Goal: Transaction & Acquisition: Obtain resource

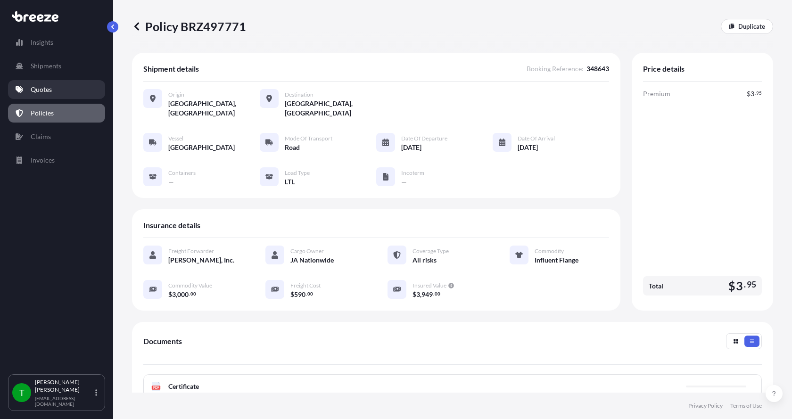
click at [50, 91] on p "Quotes" at bounding box center [41, 89] width 21 height 9
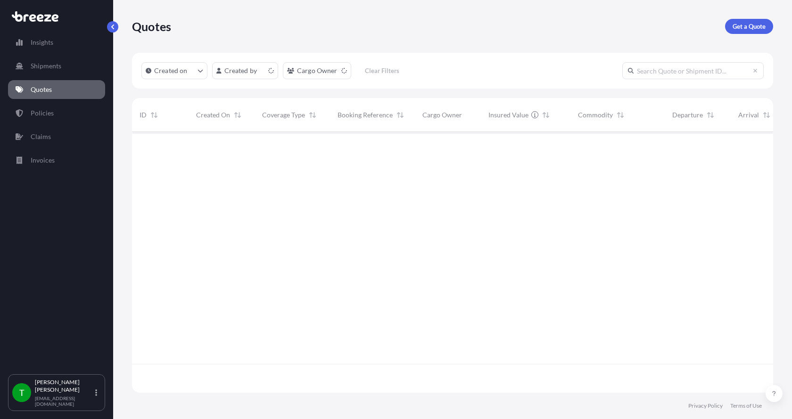
scroll to position [259, 634]
click at [738, 19] on link "Get a Quote" at bounding box center [749, 26] width 48 height 15
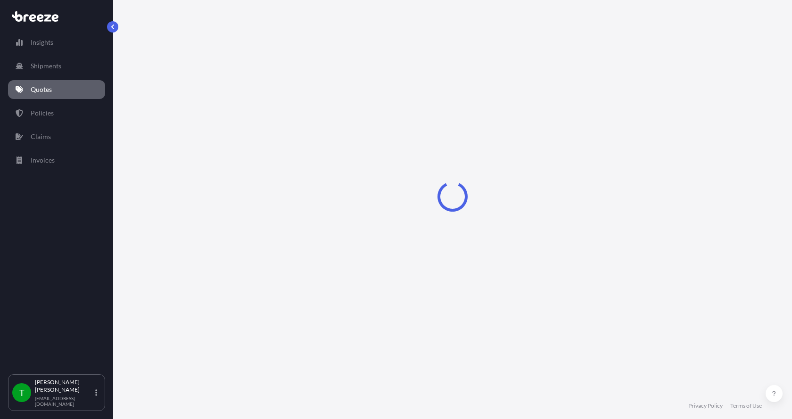
select select "Sea"
select select "1"
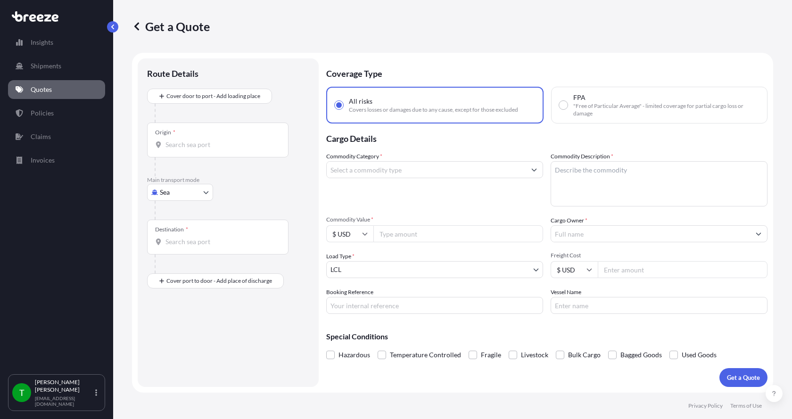
click at [183, 190] on body "Insights Shipments Quotes Policies Claims Invoices T [PERSON_NAME] [EMAIL_ADDRE…" at bounding box center [396, 209] width 792 height 419
click at [185, 253] on div "Road" at bounding box center [180, 250] width 58 height 17
select select "Road"
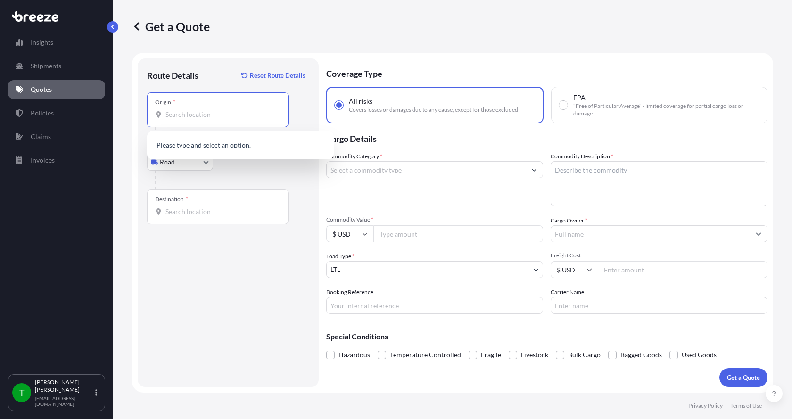
click at [175, 117] on input "Origin *" at bounding box center [221, 114] width 111 height 9
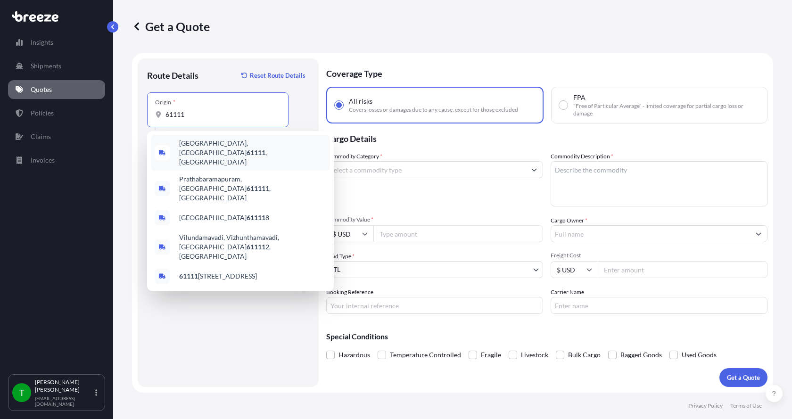
click at [187, 140] on div "[GEOGRAPHIC_DATA] , [GEOGRAPHIC_DATA]" at bounding box center [240, 153] width 179 height 36
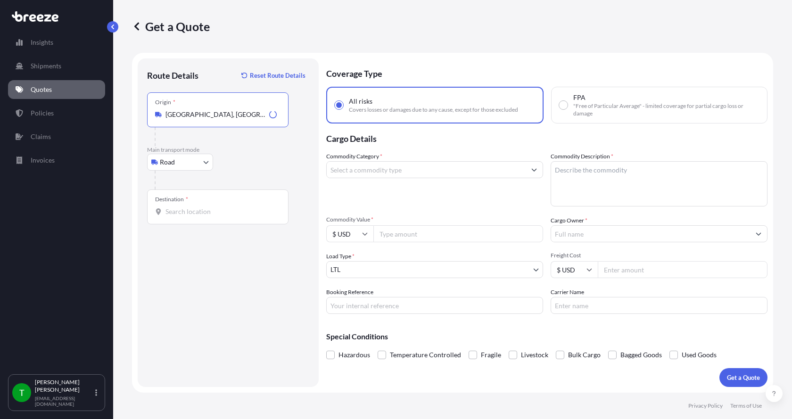
type input "[GEOGRAPHIC_DATA], [GEOGRAPHIC_DATA]"
click at [163, 208] on div at bounding box center [217, 211] width 125 height 9
click at [166, 208] on input "Destination *" at bounding box center [221, 211] width 111 height 9
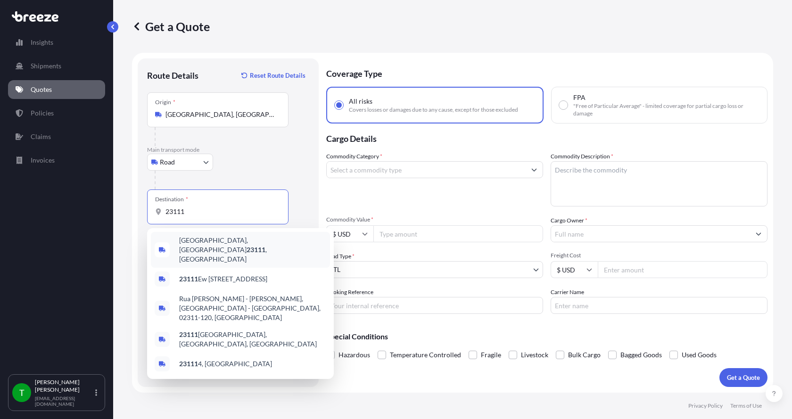
click at [188, 242] on span "[GEOGRAPHIC_DATA] , [GEOGRAPHIC_DATA]" at bounding box center [252, 250] width 147 height 28
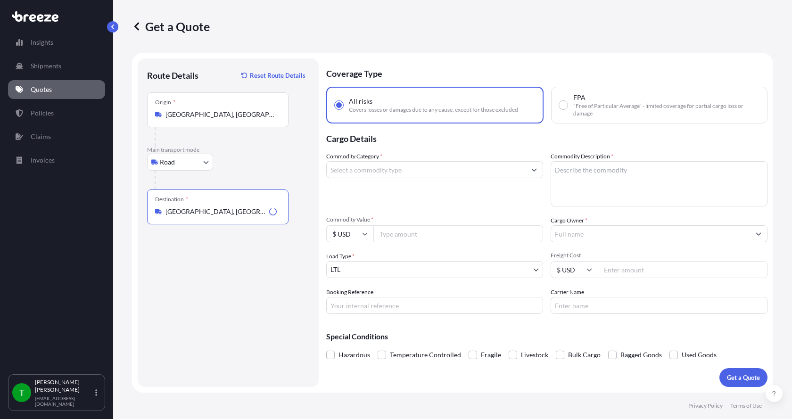
type input "[GEOGRAPHIC_DATA], [GEOGRAPHIC_DATA]"
click at [359, 173] on input "Commodity Category *" at bounding box center [426, 169] width 199 height 17
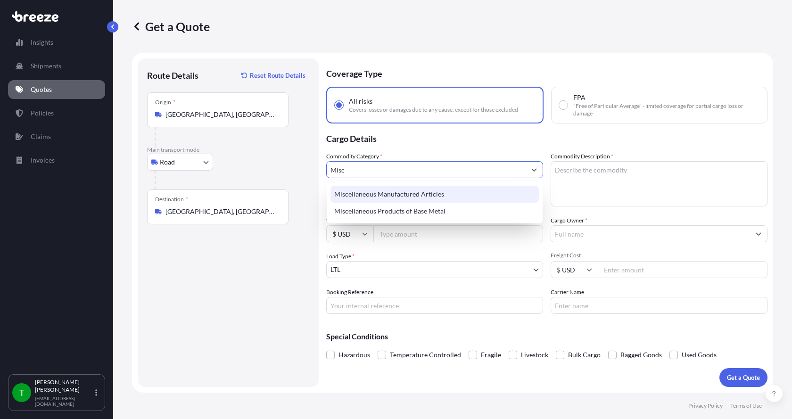
click at [366, 189] on div "Miscellaneous Manufactured Articles" at bounding box center [435, 194] width 208 height 17
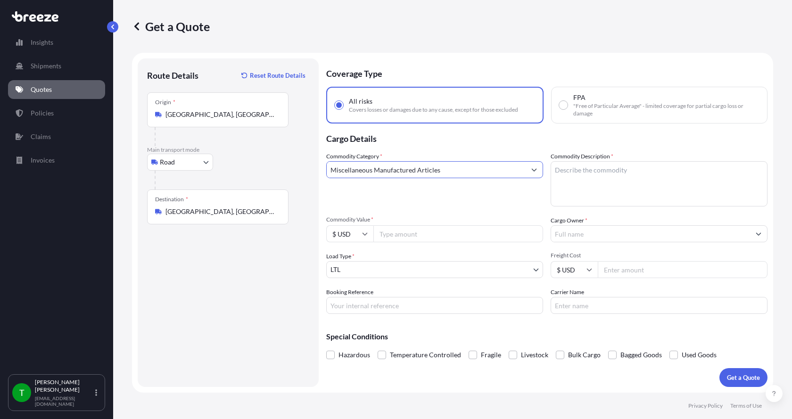
type input "Miscellaneous Manufactured Articles"
click at [570, 169] on textarea "Commodity Description *" at bounding box center [659, 183] width 217 height 45
type textarea "Parts Motor Mixer 5HP"
click at [389, 236] on input "Commodity Value *" at bounding box center [459, 233] width 170 height 17
click at [407, 236] on input "Commodity Value *" at bounding box center [459, 233] width 170 height 17
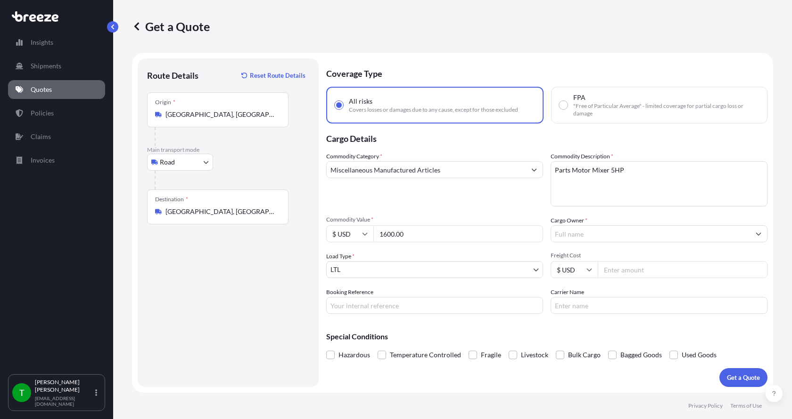
type input "1600.00"
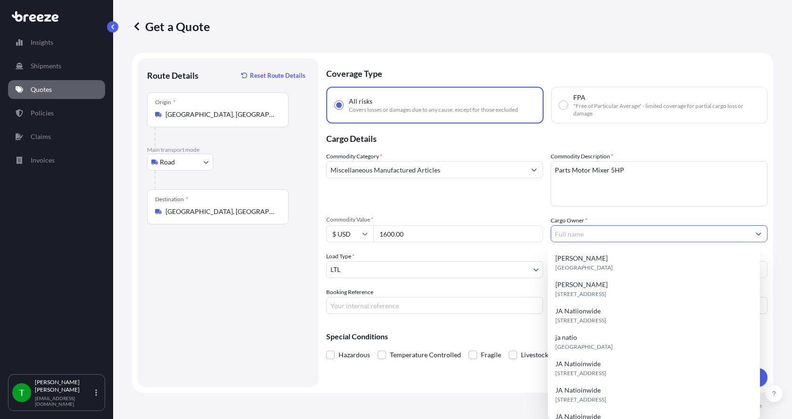
click at [573, 235] on input "Cargo Owner *" at bounding box center [650, 233] width 199 height 17
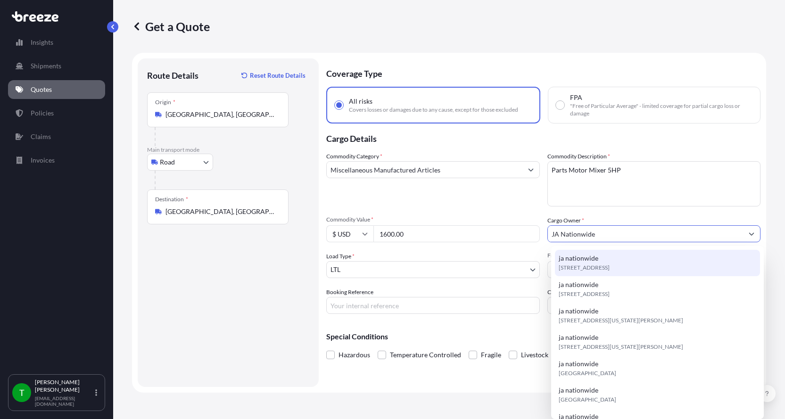
type input "JA Nationwide"
click at [418, 308] on input "Booking Reference" at bounding box center [433, 305] width 214 height 17
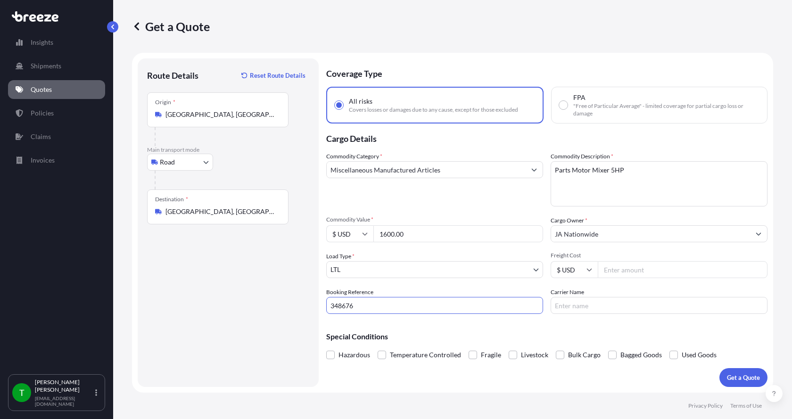
type input "348676"
click at [617, 272] on input "Freight Cost" at bounding box center [683, 269] width 170 height 17
type input "290.00"
click at [597, 300] on input "Carrier Name" at bounding box center [659, 305] width 217 height 17
type input "[PERSON_NAME] Express"
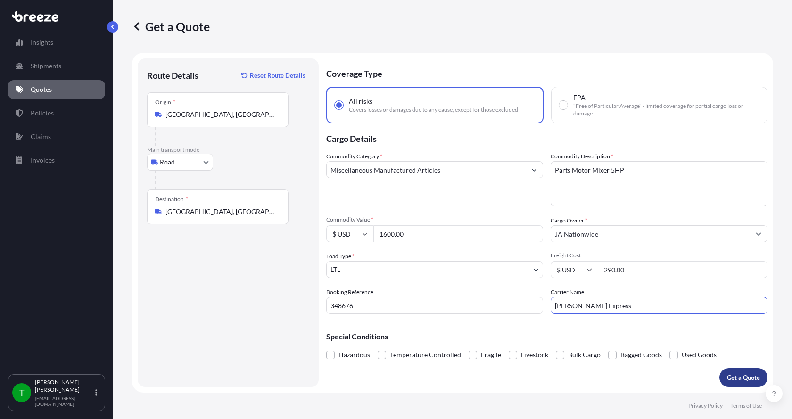
click at [739, 380] on p "Get a Quote" at bounding box center [743, 377] width 33 height 9
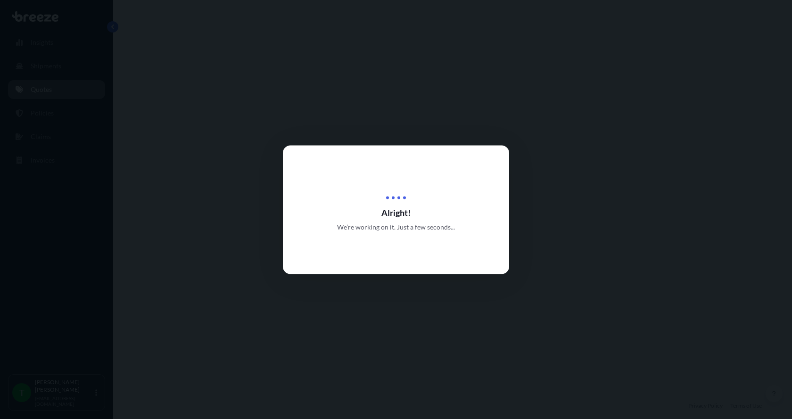
select select "Road"
select select "1"
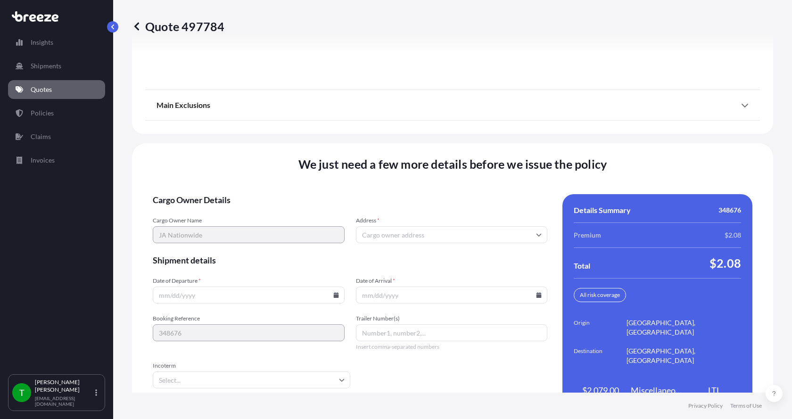
scroll to position [1241, 0]
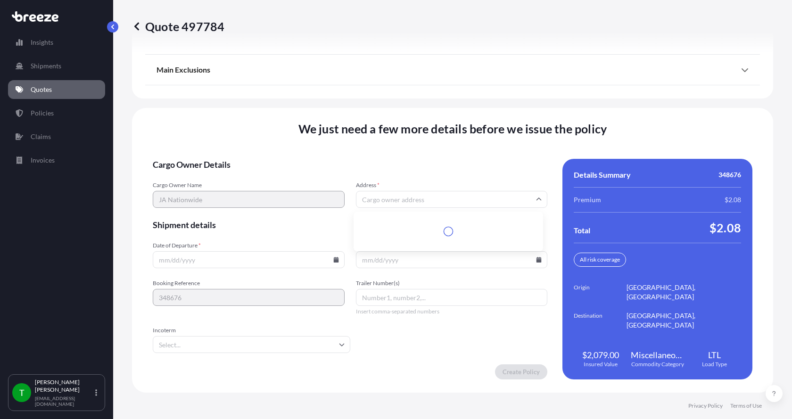
click at [378, 200] on input "Address *" at bounding box center [452, 199] width 192 height 17
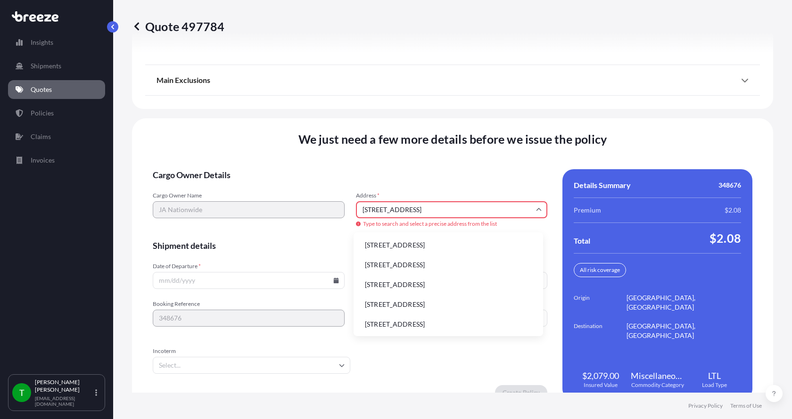
click at [383, 242] on li "[STREET_ADDRESS]" at bounding box center [448, 245] width 182 height 18
type input "[STREET_ADDRESS]"
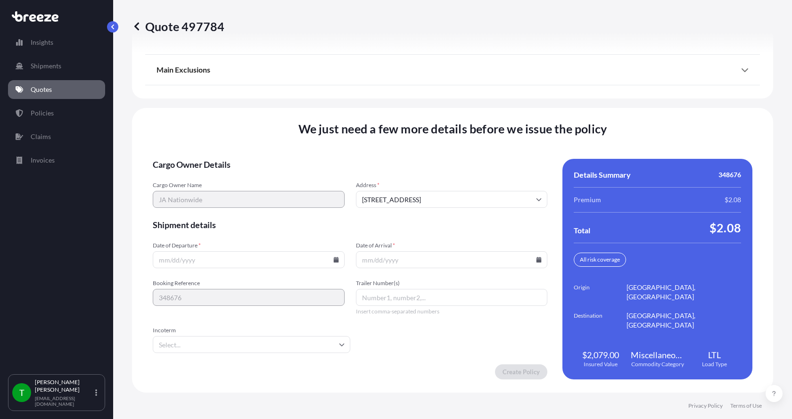
click at [333, 261] on icon at bounding box center [335, 260] width 5 height 6
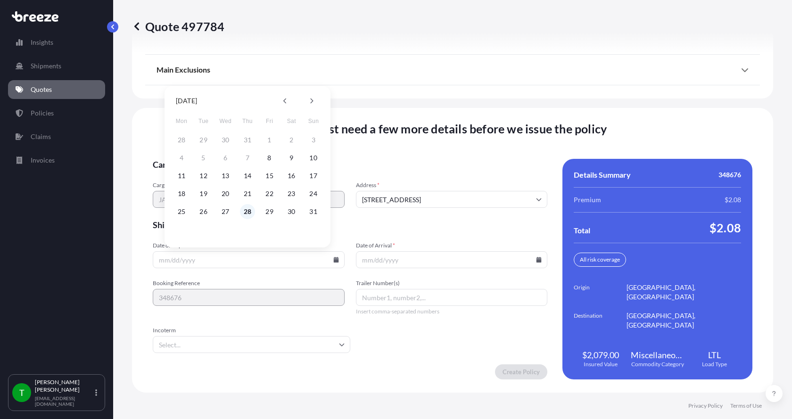
click at [249, 211] on button "28" at bounding box center [247, 211] width 15 height 15
type input "[DATE]"
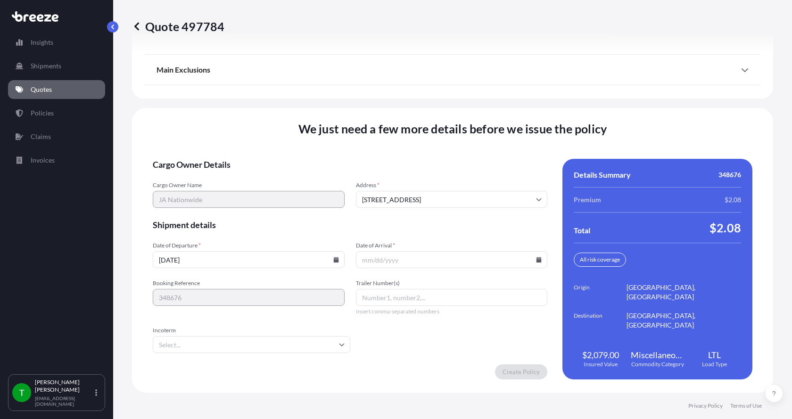
click at [249, 223] on button "28" at bounding box center [247, 227] width 11 height 8
click at [537, 258] on icon at bounding box center [539, 260] width 5 height 6
click at [511, 100] on icon at bounding box center [513, 101] width 4 height 6
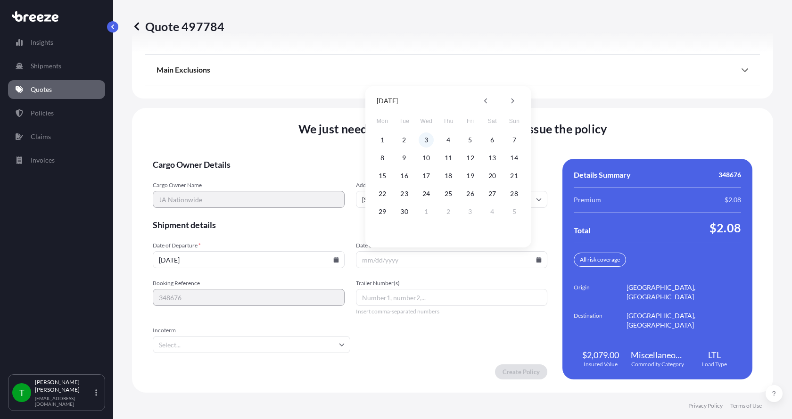
click at [425, 142] on button "3" at bounding box center [426, 140] width 15 height 15
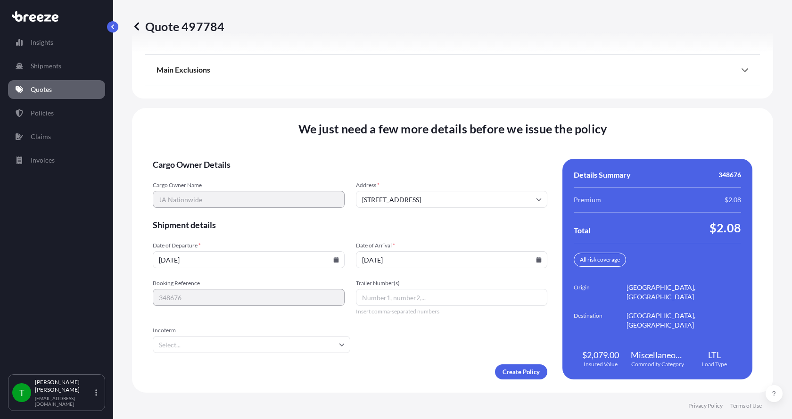
type input "[DATE]"
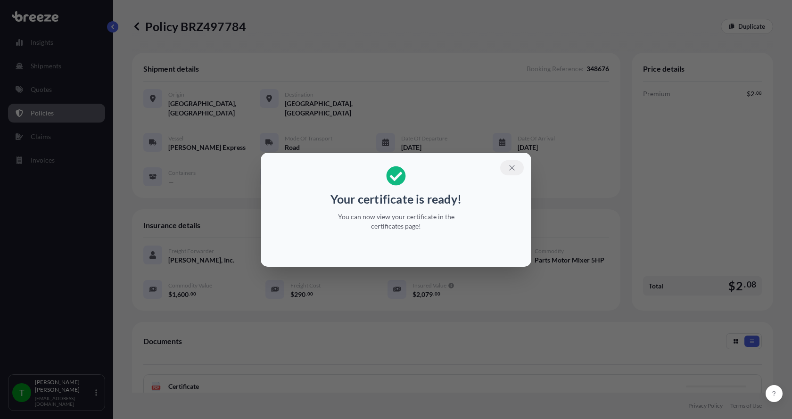
click at [514, 165] on icon "button" at bounding box center [512, 168] width 8 height 8
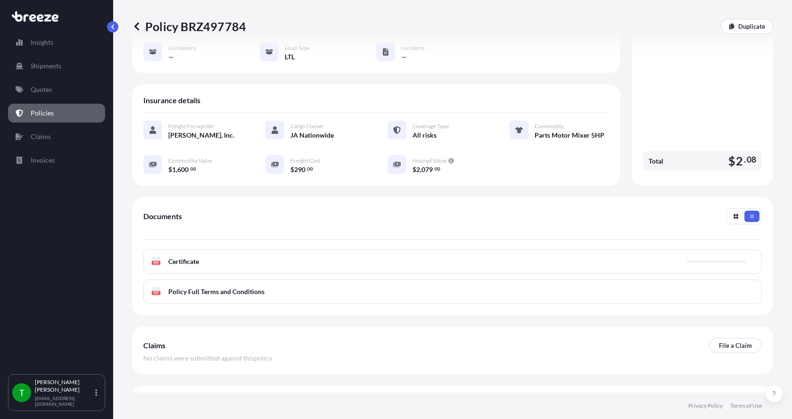
scroll to position [139, 0]
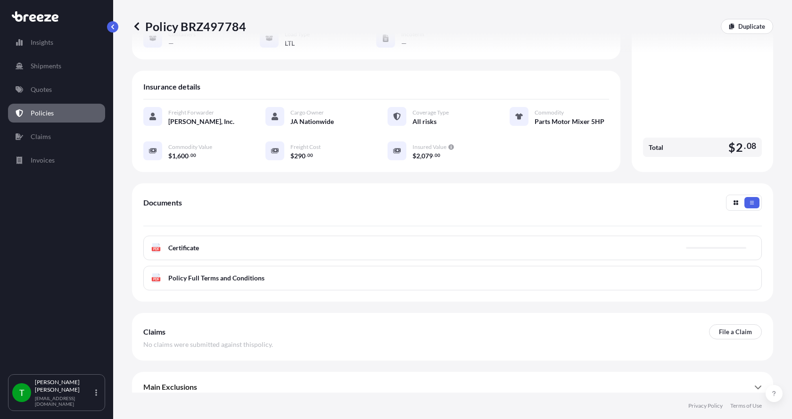
click at [178, 243] on span "Certificate" at bounding box center [183, 247] width 31 height 9
click at [157, 243] on g "PDF" at bounding box center [156, 247] width 8 height 9
click at [43, 92] on p "Quotes" at bounding box center [41, 89] width 21 height 9
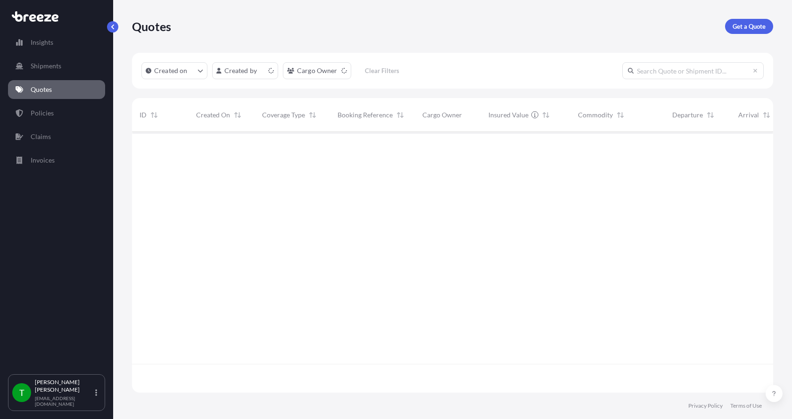
scroll to position [259, 634]
click at [751, 25] on p "Get a Quote" at bounding box center [749, 26] width 33 height 9
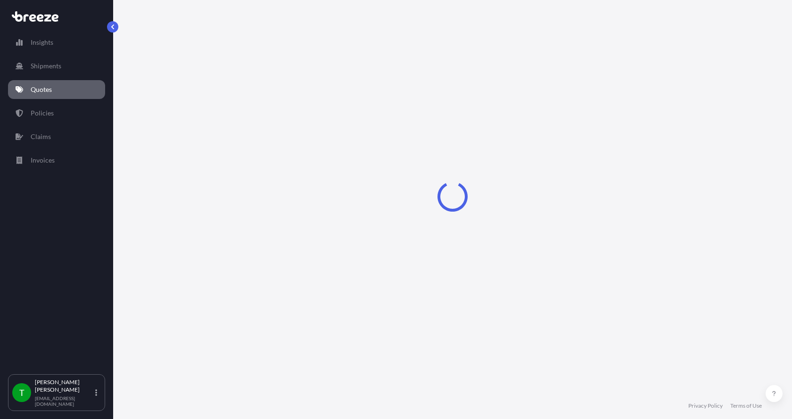
select select "Sea"
select select "1"
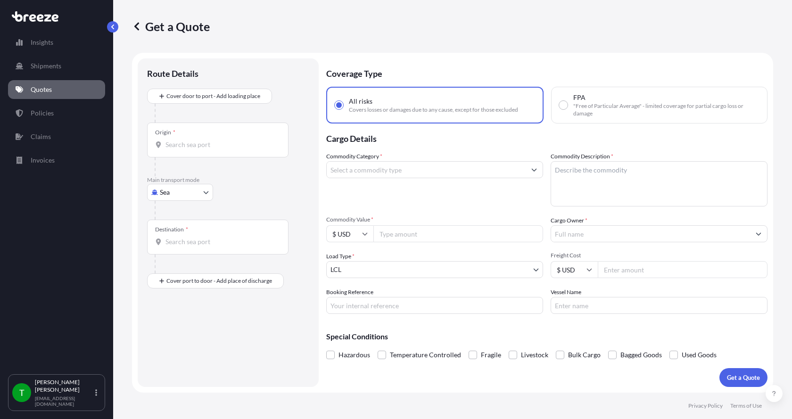
click at [165, 196] on body "Insights Shipments Quotes Policies Claims Invoices T [PERSON_NAME] [EMAIL_ADDRE…" at bounding box center [396, 209] width 792 height 419
click at [177, 248] on span "Road" at bounding box center [172, 250] width 15 height 9
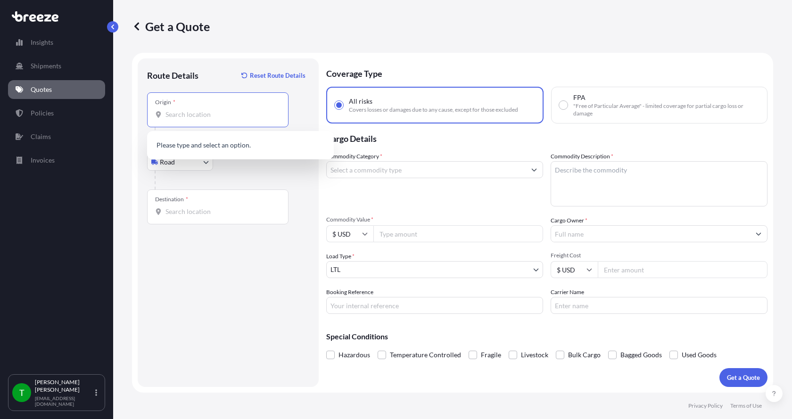
click at [174, 115] on input "Origin *" at bounding box center [221, 114] width 111 height 9
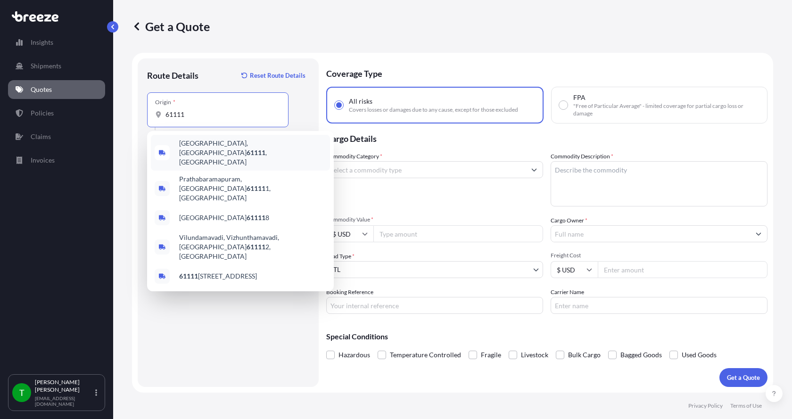
click at [199, 149] on span "[GEOGRAPHIC_DATA] , [GEOGRAPHIC_DATA]" at bounding box center [252, 153] width 147 height 28
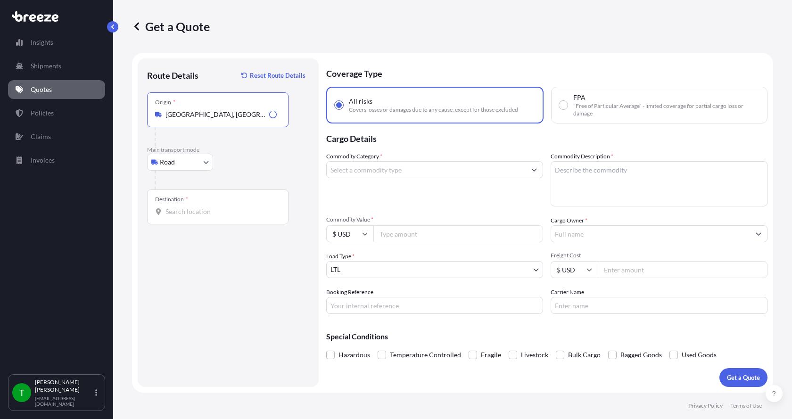
type input "[GEOGRAPHIC_DATA], [GEOGRAPHIC_DATA]"
click at [174, 211] on input "Destination *" at bounding box center [221, 211] width 111 height 9
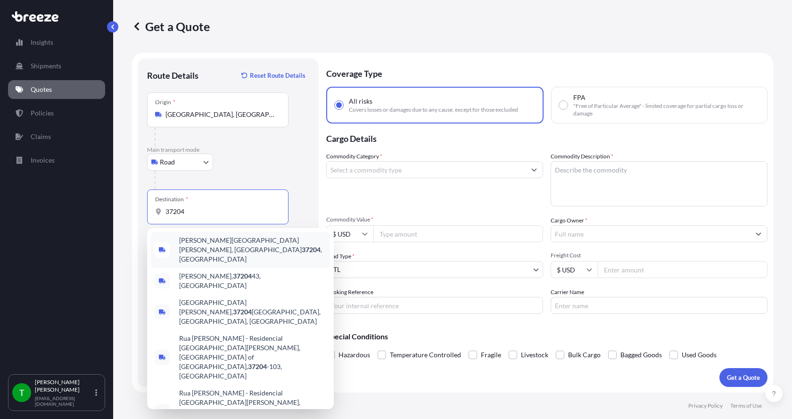
drag, startPoint x: 193, startPoint y: 211, endPoint x: 148, endPoint y: 209, distance: 45.3
click at [148, 209] on div "Destination * 37204" at bounding box center [217, 207] width 141 height 35
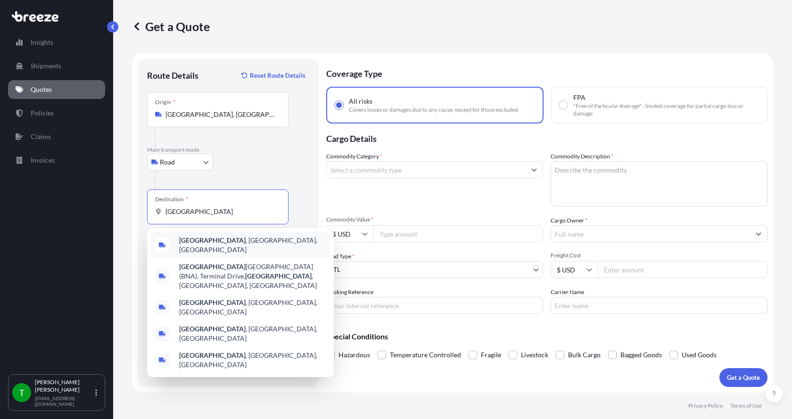
click at [199, 244] on b "[GEOGRAPHIC_DATA]" at bounding box center [212, 240] width 66 height 8
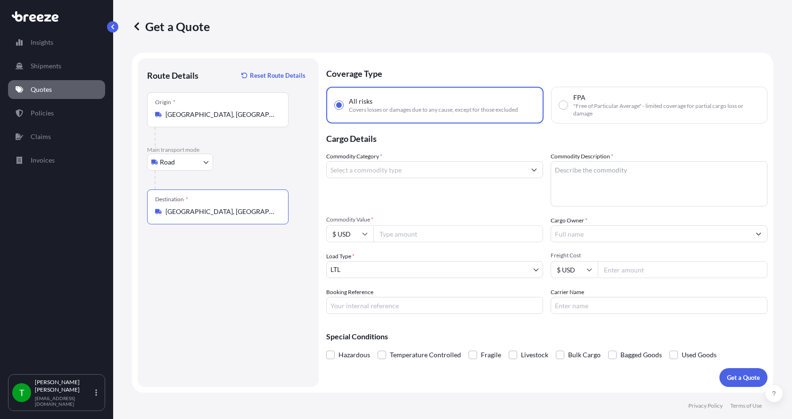
type input "[GEOGRAPHIC_DATA], [GEOGRAPHIC_DATA], [GEOGRAPHIC_DATA]"
click at [392, 235] on input "Commodity Value *" at bounding box center [459, 233] width 170 height 17
click at [427, 236] on input "Commodity Value *" at bounding box center [459, 233] width 170 height 17
type input "1600.00"
click at [386, 168] on input "Commodity Category *" at bounding box center [426, 169] width 199 height 17
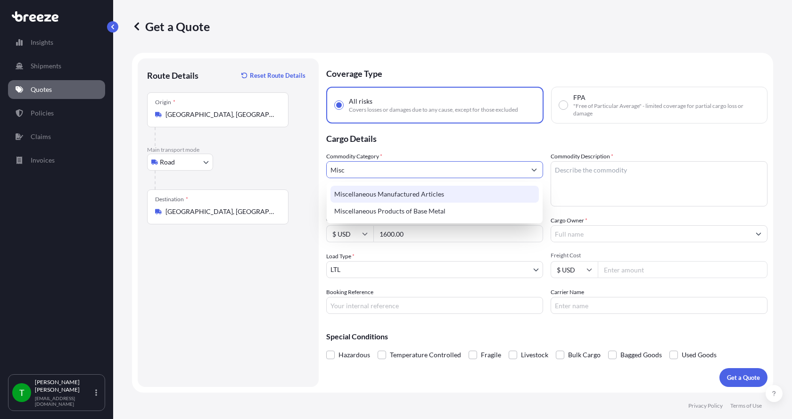
click at [374, 193] on div "Miscellaneous Manufactured Articles" at bounding box center [435, 194] width 208 height 17
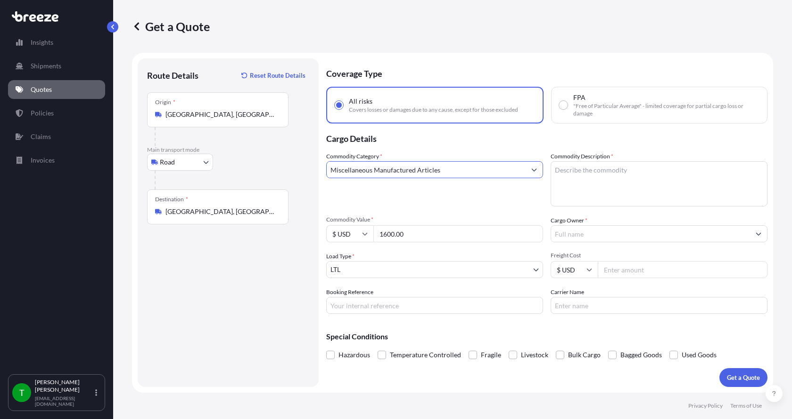
type input "Miscellaneous Manufactured Articles"
click at [574, 172] on textarea "Commodity Description *" at bounding box center [659, 183] width 217 height 45
type textarea "Parts Motor Mixer 5HP"
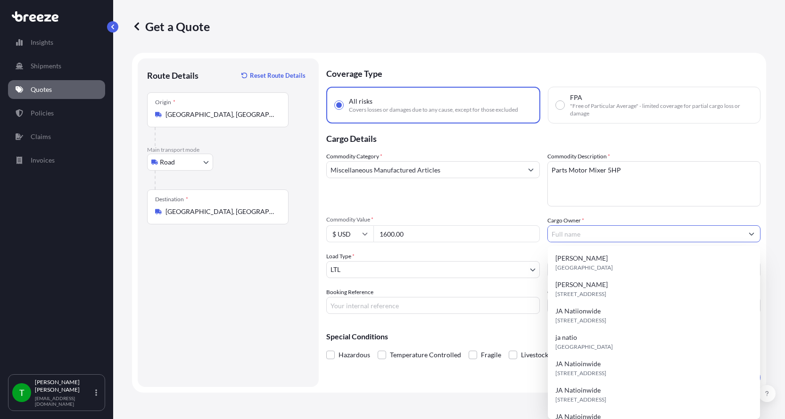
click at [583, 234] on input "Cargo Owner *" at bounding box center [646, 233] width 196 height 17
type input "JA Nationwide"
click at [357, 307] on input "Booking Reference" at bounding box center [433, 305] width 214 height 17
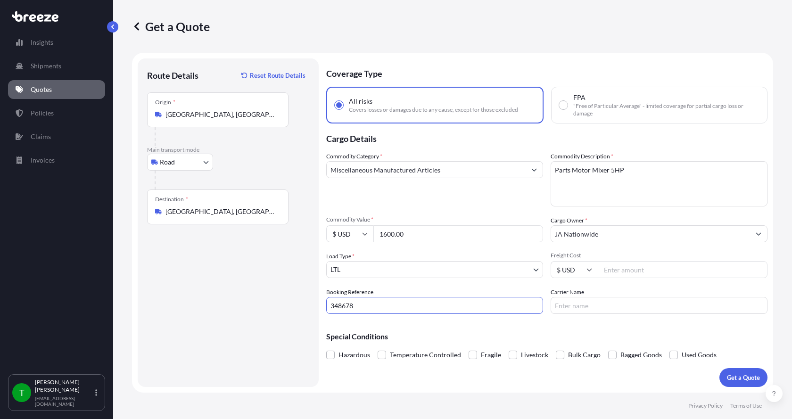
type input "348678"
click at [632, 272] on input "Freight Cost" at bounding box center [683, 269] width 170 height 17
type input "220.00"
click at [603, 300] on input "Carrier Name" at bounding box center [659, 305] width 217 height 17
type input "[GEOGRAPHIC_DATA]"
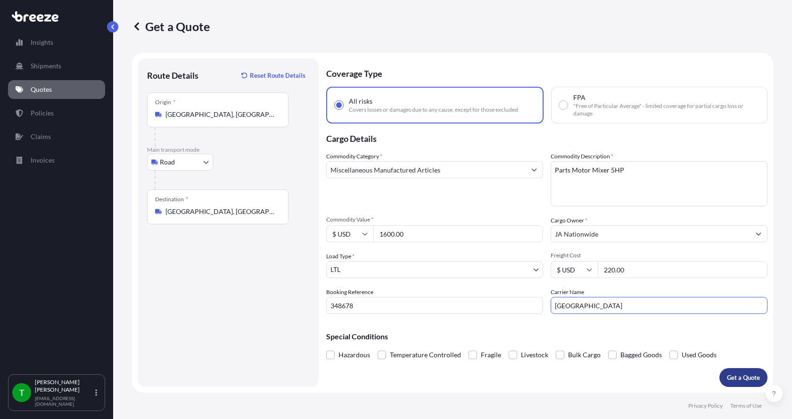
click at [744, 377] on p "Get a Quote" at bounding box center [743, 377] width 33 height 9
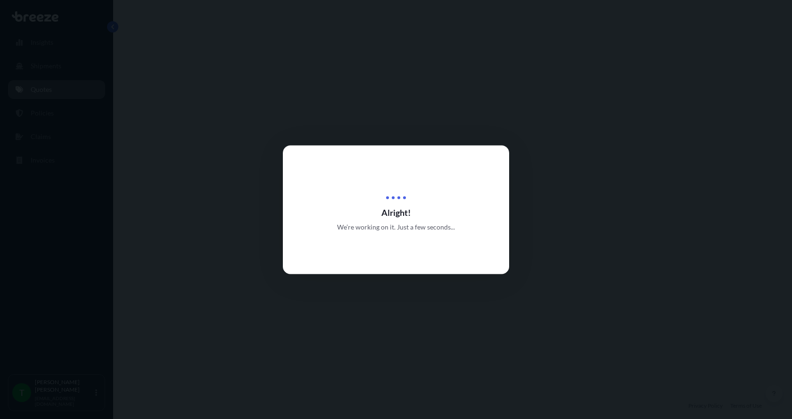
select select "Road"
select select "1"
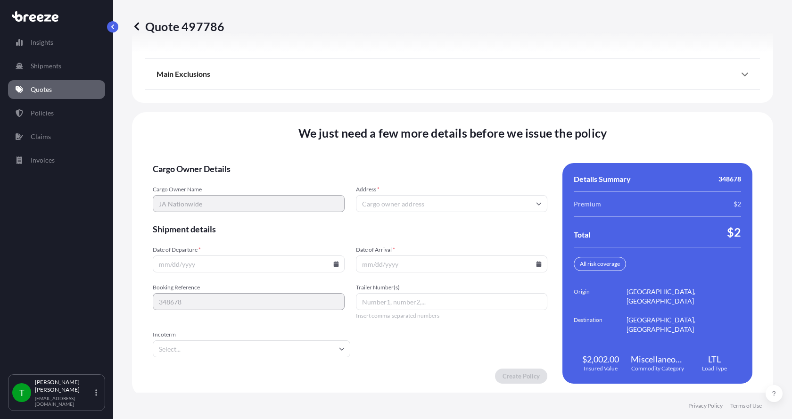
scroll to position [1241, 0]
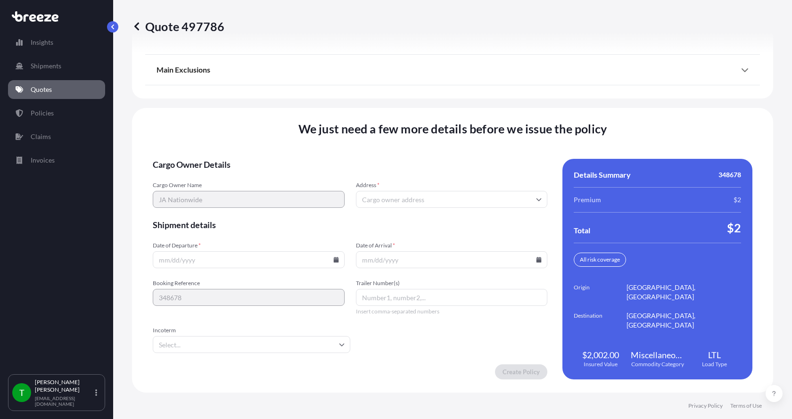
click at [394, 199] on input "Address *" at bounding box center [452, 199] width 192 height 17
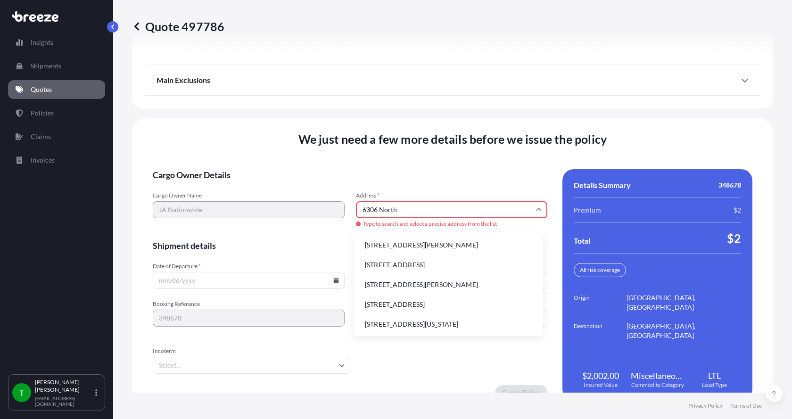
click at [417, 208] on input "6306 North" at bounding box center [452, 209] width 192 height 17
click at [407, 243] on li "[STREET_ADDRESS]" at bounding box center [448, 245] width 182 height 18
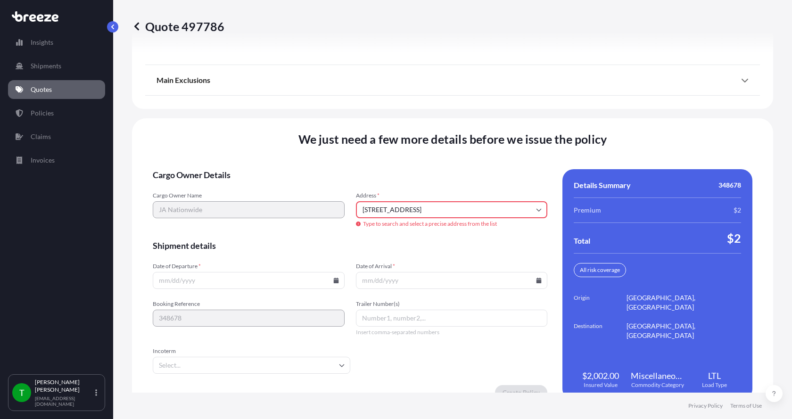
type input "[STREET_ADDRESS]"
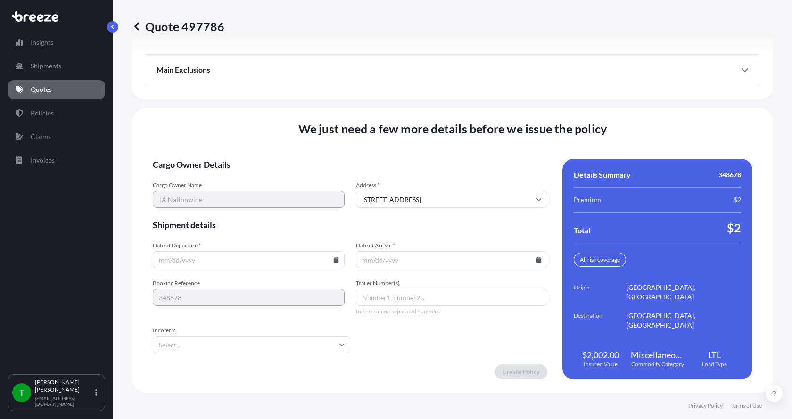
click at [335, 261] on icon at bounding box center [335, 260] width 5 height 6
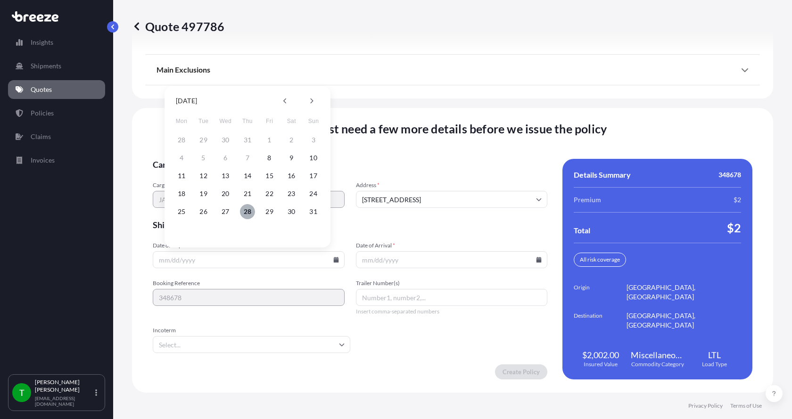
click at [248, 209] on button "28" at bounding box center [247, 211] width 15 height 15
type input "[DATE]"
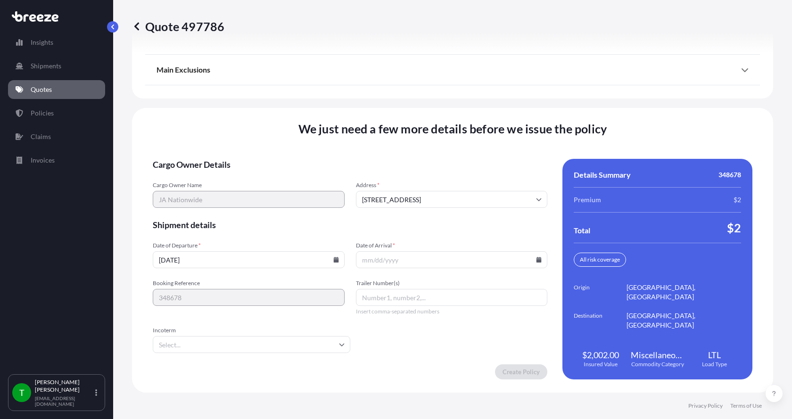
click at [248, 223] on button "28" at bounding box center [247, 227] width 11 height 8
click at [534, 256] on input "Date of Arrival *" at bounding box center [452, 259] width 192 height 17
click at [537, 258] on icon at bounding box center [539, 260] width 5 height 6
click at [512, 101] on icon at bounding box center [513, 101] width 4 height 6
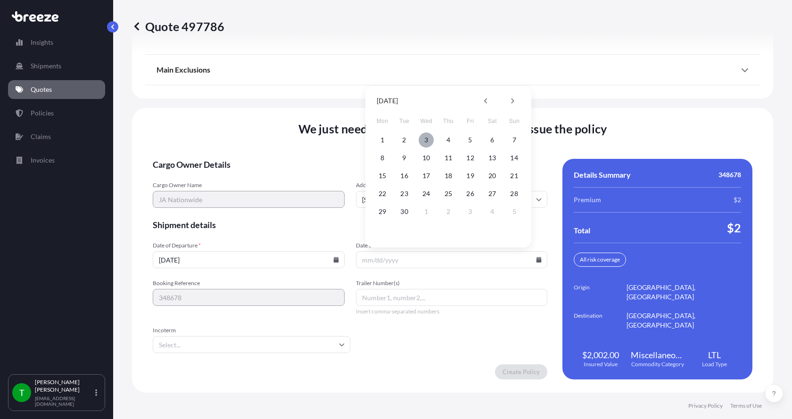
click at [427, 141] on button "3" at bounding box center [426, 140] width 15 height 15
type input "[DATE]"
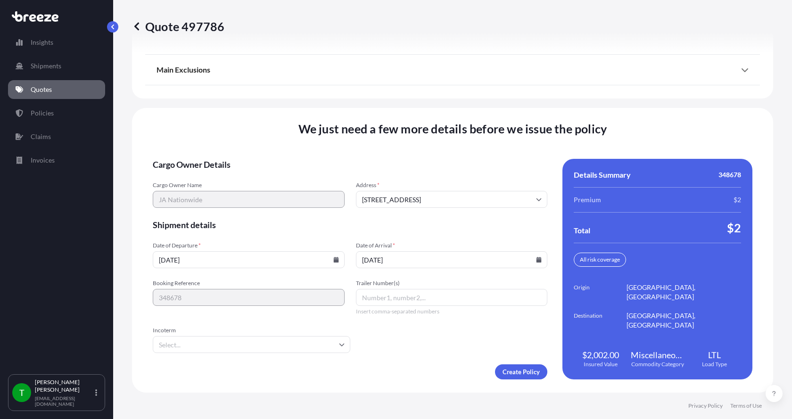
click at [427, 183] on button "3" at bounding box center [431, 187] width 11 height 8
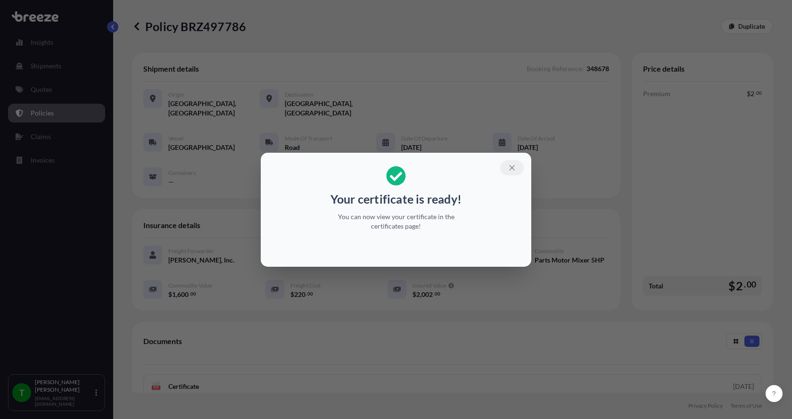
click at [509, 166] on icon "button" at bounding box center [512, 168] width 8 height 8
